Goal: Task Accomplishment & Management: Complete application form

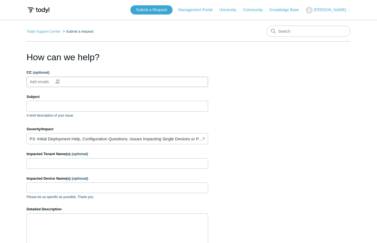
click at [97, 84] on ul "Add emails" at bounding box center [118, 82] width 182 height 10
type input "[EMAIL_ADDRESS][DOMAIN_NAME]"
click at [81, 107] on input "Subject" at bounding box center [118, 106] width 182 height 11
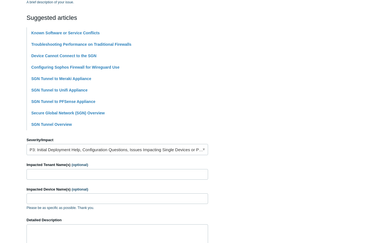
scroll to position [140, 0]
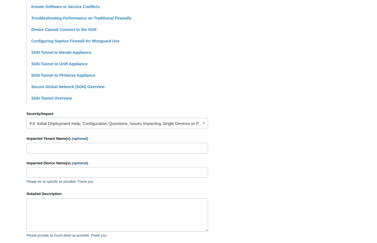
type input "VPN slowing internet to a crawl"
click at [199, 123] on link "P3: Initial Deployment Help, Configuration Questions, Issues Impacting Single D…" at bounding box center [118, 123] width 182 height 11
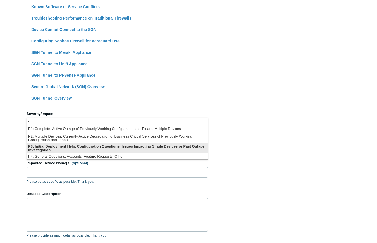
drag, startPoint x: 130, startPoint y: 147, endPoint x: 141, endPoint y: 146, distance: 10.9
click at [131, 147] on li "P3: Initial Deployment Help, Configuration Questions, Issues Impacting Single D…" at bounding box center [117, 148] width 181 height 10
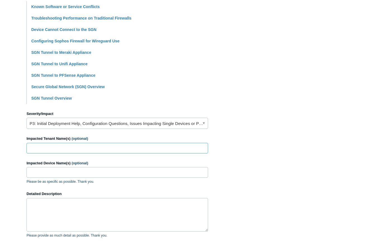
click at [122, 149] on input "Impacted Tenant Name(s) (optional)" at bounding box center [118, 148] width 182 height 11
type input "BBS Notary"
click at [53, 173] on input "Impacted Device Name(s) (optional)" at bounding box center [118, 172] width 182 height 11
type input "Desktop-RONG8CK"
click at [69, 199] on textarea "Detailed Description" at bounding box center [118, 215] width 182 height 34
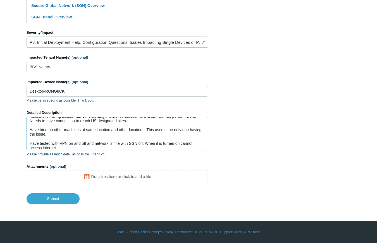
scroll to position [9, 0]
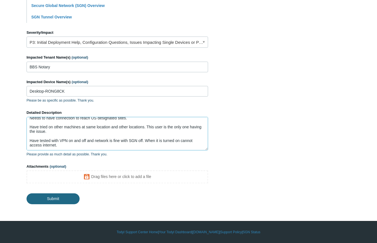
type textarea "Machine is having issues with VPN slowing internet connection to a crawl. Canno…"
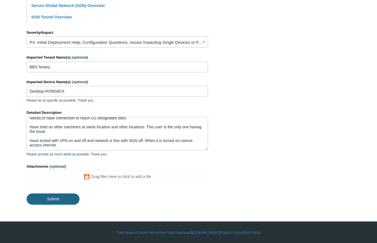
click at [60, 200] on input "Submit" at bounding box center [53, 199] width 53 height 11
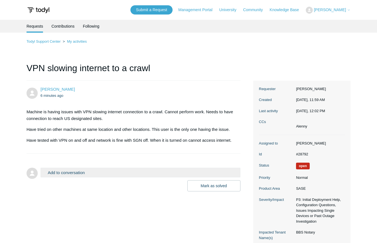
click at [175, 63] on h1 "VPN slowing internet to a crawl" at bounding box center [134, 70] width 214 height 19
